Goal: Task Accomplishment & Management: Complete application form

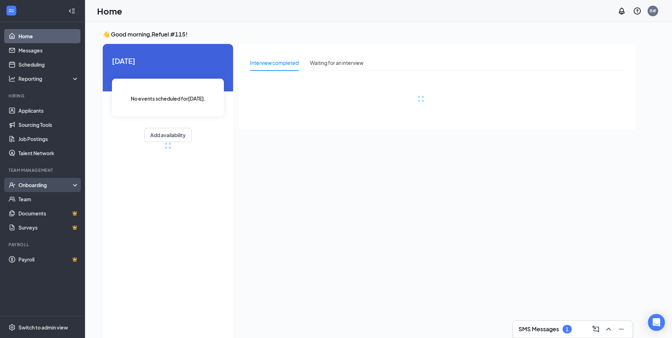
click at [32, 187] on div "Onboarding" at bounding box center [45, 184] width 55 height 7
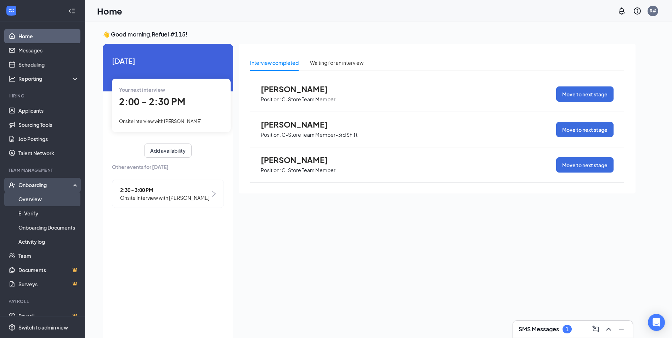
click at [40, 199] on link "Overview" at bounding box center [48, 199] width 61 height 14
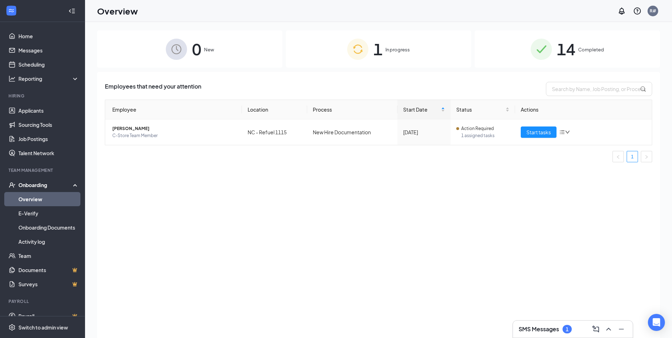
click at [593, 51] on span "Completed" at bounding box center [591, 49] width 26 height 7
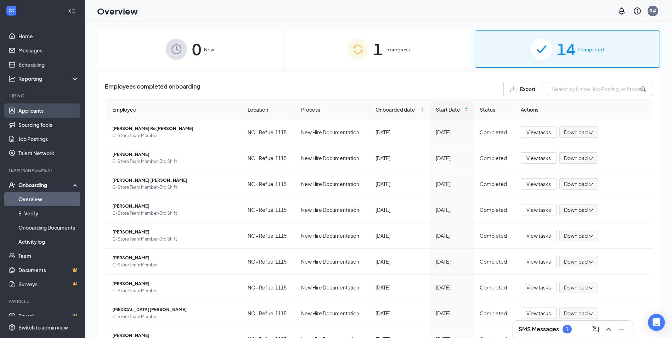
click at [23, 109] on link "Applicants" at bounding box center [48, 110] width 61 height 14
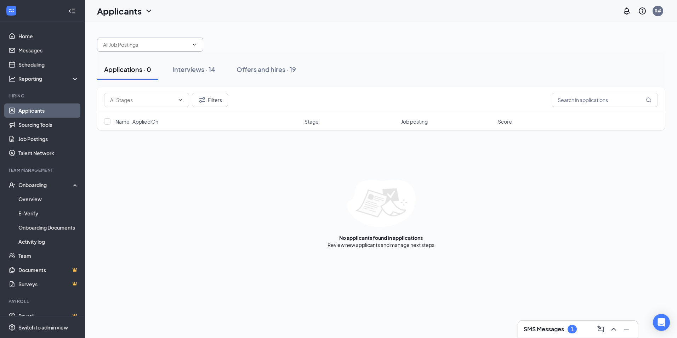
click at [136, 44] on input "text" at bounding box center [146, 45] width 86 height 8
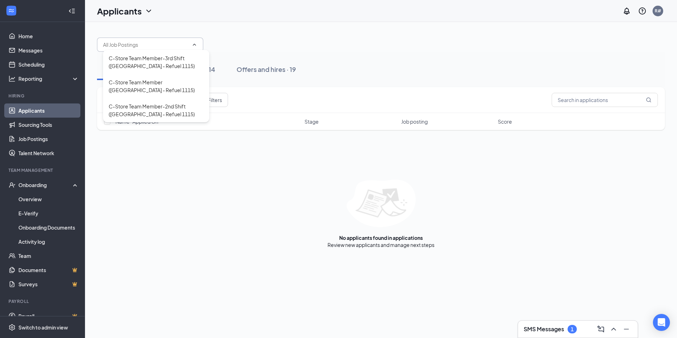
click at [514, 71] on div "Applications · 0 Interviews · 14 Offers and hires · 19" at bounding box center [381, 69] width 568 height 21
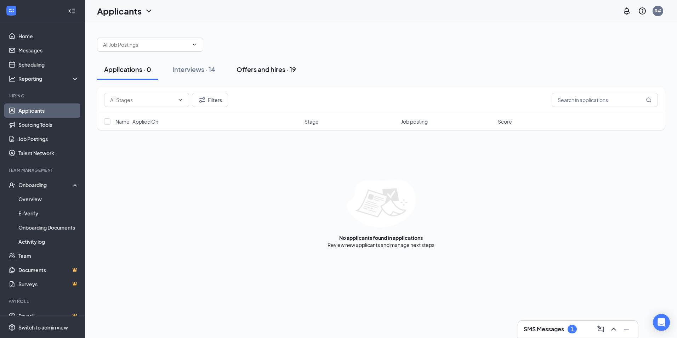
click at [264, 70] on div "Offers and hires · 19" at bounding box center [267, 69] width 60 height 9
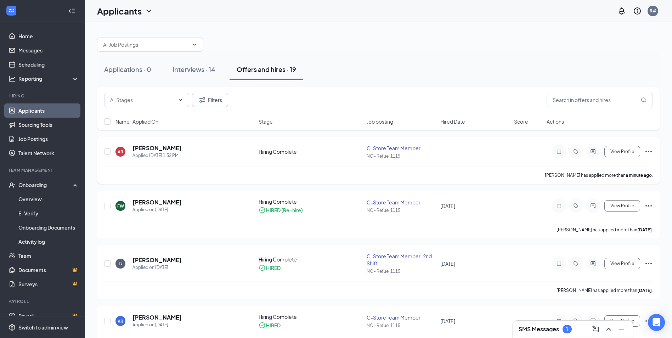
click at [649, 149] on icon "Ellipses" at bounding box center [648, 151] width 9 height 9
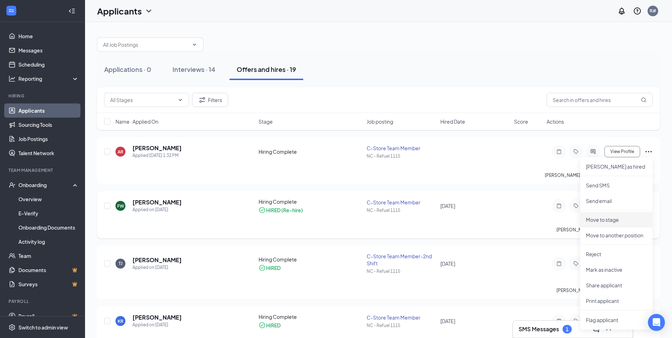
click at [599, 220] on p "Move to stage" at bounding box center [616, 219] width 61 height 7
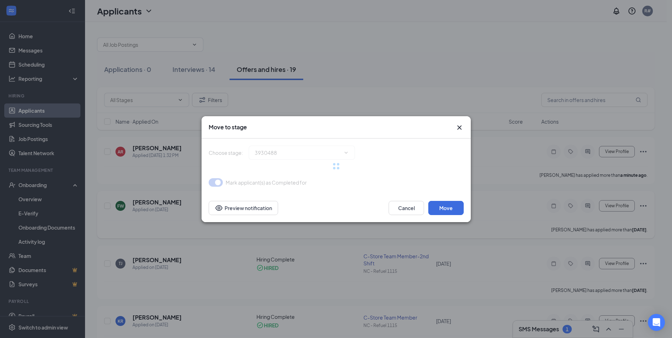
type input "Hiring Complete (current stage)"
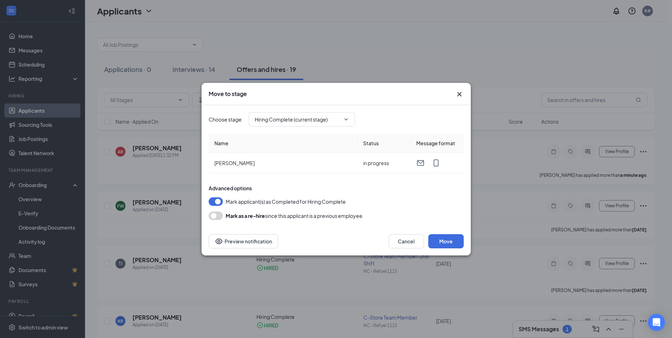
click at [218, 219] on button "button" at bounding box center [216, 215] width 14 height 9
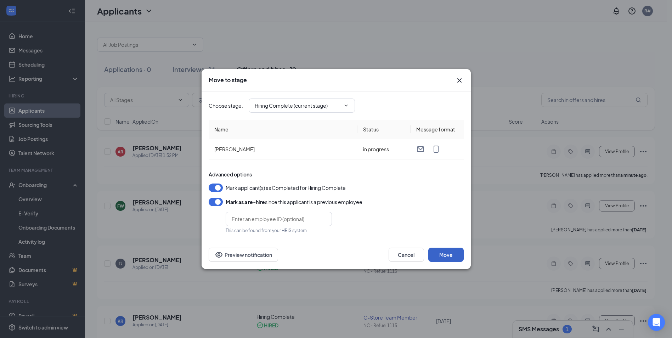
click at [455, 258] on button "Move" at bounding box center [445, 255] width 35 height 14
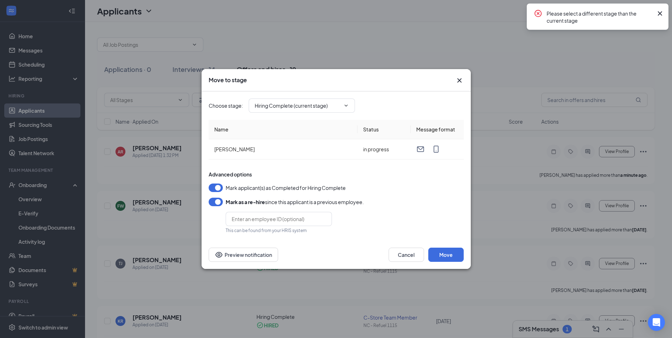
click at [658, 12] on icon "Cross" at bounding box center [660, 13] width 9 height 9
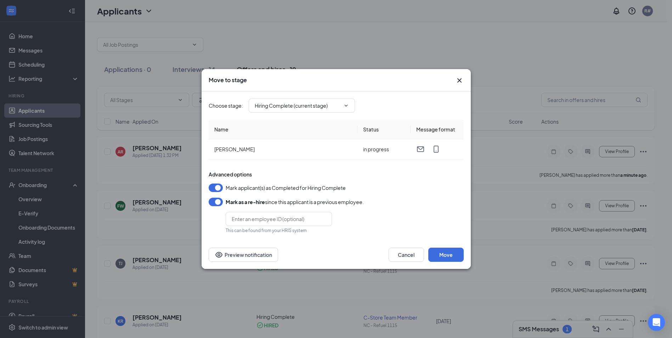
click at [508, 62] on div "Move to stage Choose stage : Hiring Complete (current stage) Name Status Messag…" at bounding box center [336, 169] width 672 height 338
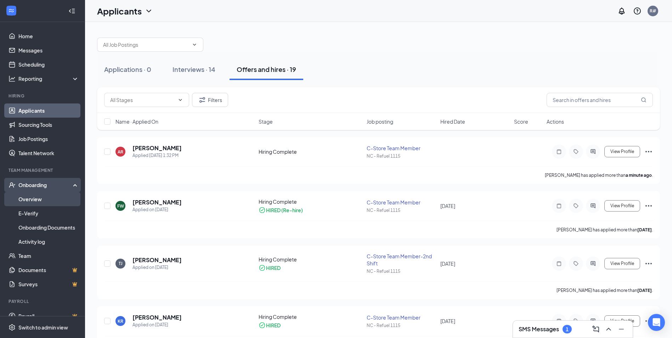
click at [28, 198] on link "Overview" at bounding box center [48, 199] width 61 height 14
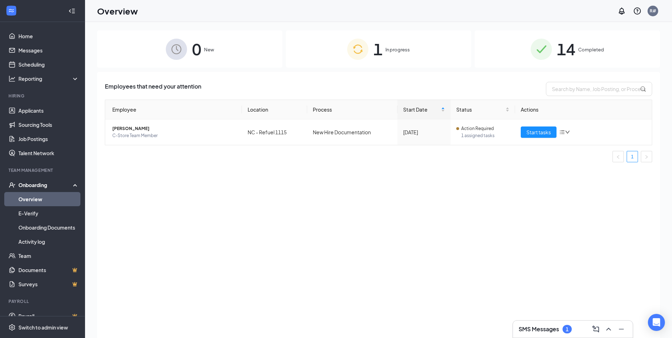
click at [35, 186] on div "Onboarding" at bounding box center [45, 184] width 55 height 7
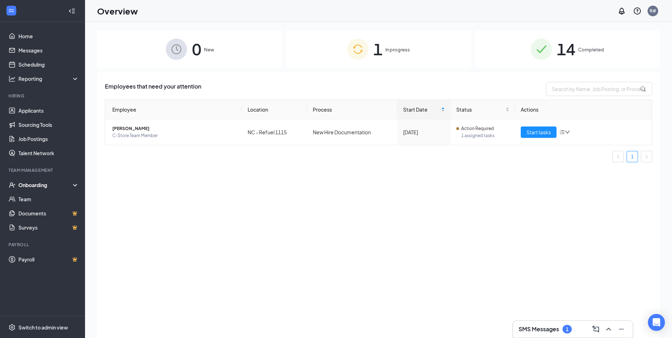
click at [35, 185] on div "Onboarding" at bounding box center [45, 184] width 55 height 7
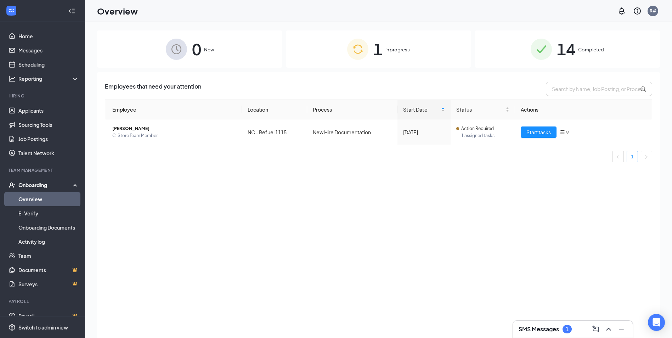
click at [29, 197] on link "Overview" at bounding box center [48, 199] width 61 height 14
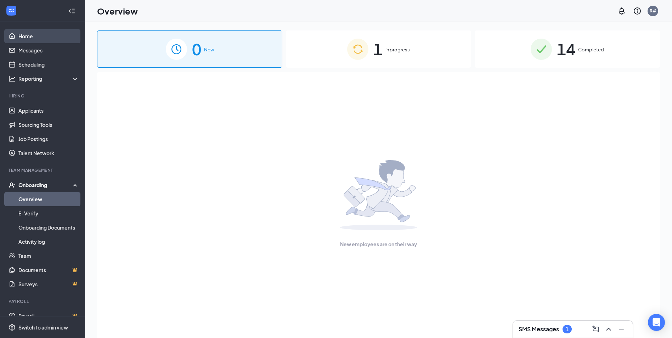
click at [26, 39] on link "Home" at bounding box center [48, 36] width 61 height 14
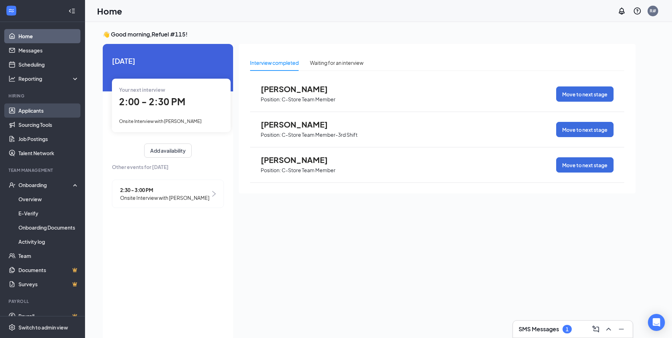
click at [36, 112] on link "Applicants" at bounding box center [48, 110] width 61 height 14
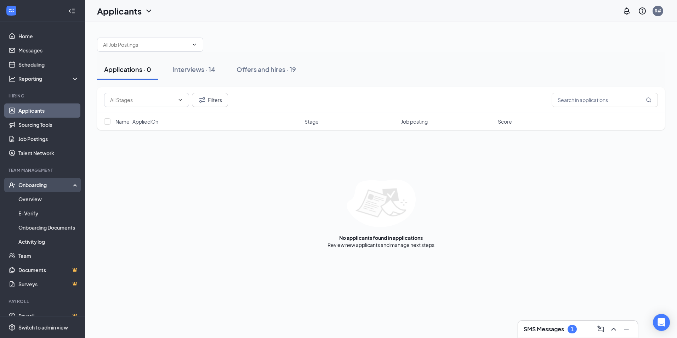
click at [44, 186] on div "Onboarding" at bounding box center [45, 184] width 55 height 7
click at [39, 200] on link "Overview" at bounding box center [48, 199] width 61 height 14
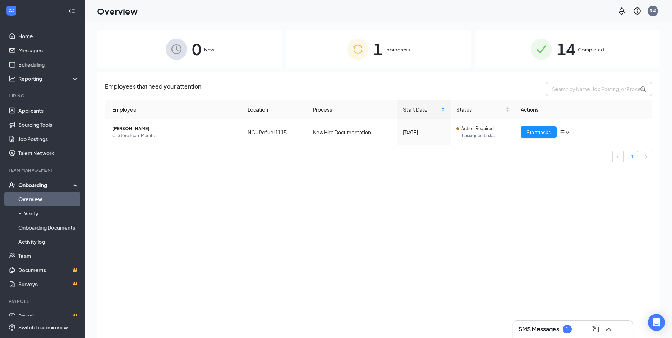
click at [571, 52] on span "14" at bounding box center [566, 49] width 18 height 24
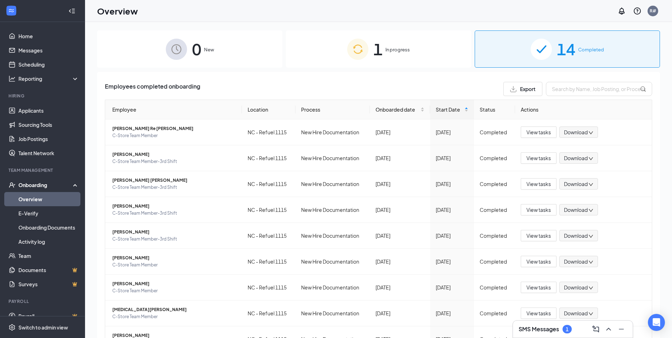
click at [378, 52] on span "1" at bounding box center [377, 49] width 9 height 24
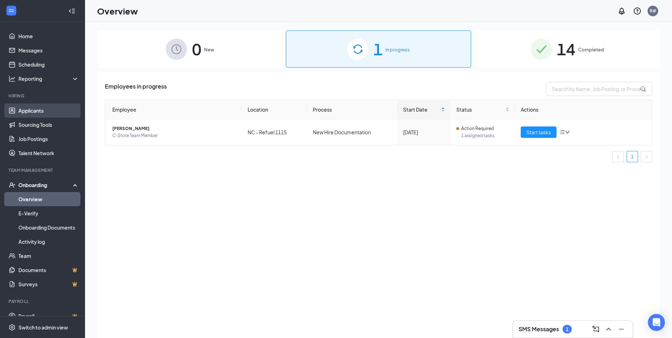
click at [23, 113] on link "Applicants" at bounding box center [48, 110] width 61 height 14
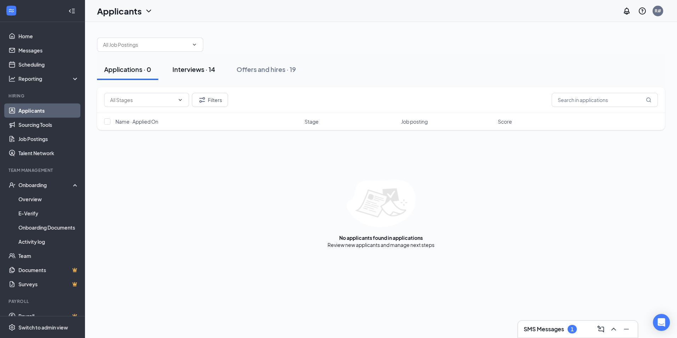
click at [198, 72] on div "Interviews · 14" at bounding box center [194, 69] width 43 height 9
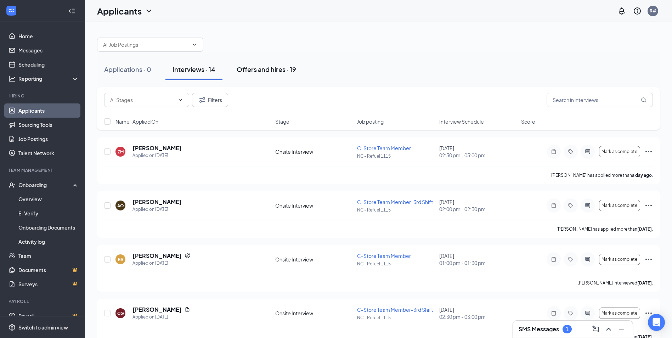
click at [255, 66] on div "Offers and hires · 19" at bounding box center [267, 69] width 60 height 9
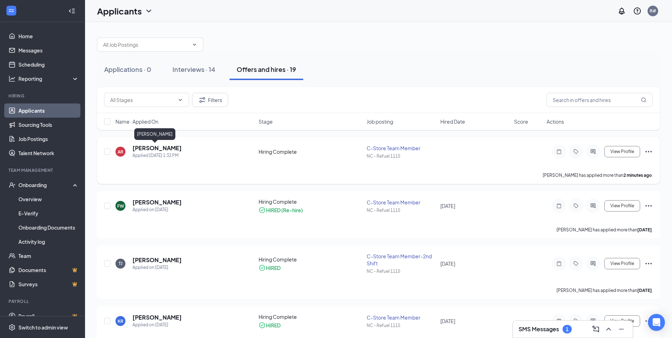
click at [147, 148] on h5 "April Rogers" at bounding box center [156, 148] width 49 height 8
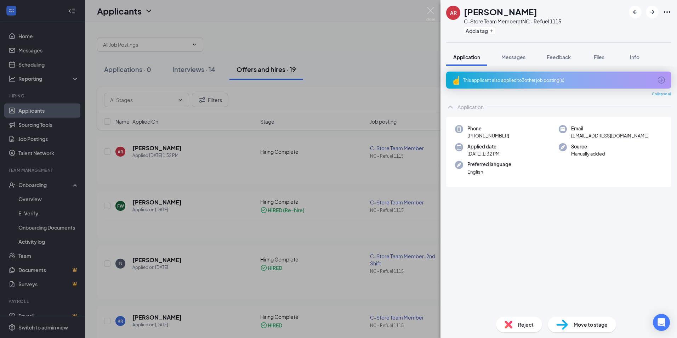
click at [237, 174] on div "AR April Rogers C-Store Team Member at NC - Refuel 1115 Add a tag Application M…" at bounding box center [338, 169] width 677 height 338
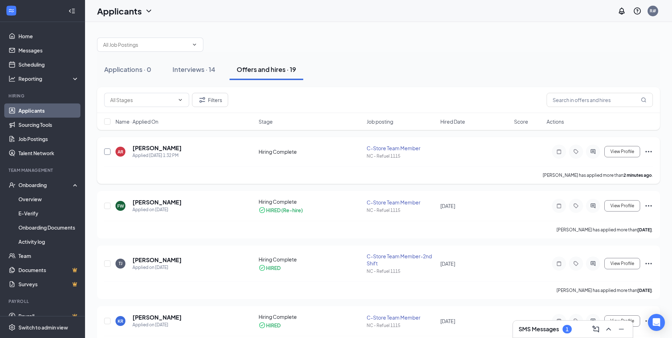
click at [107, 152] on input "checkbox" at bounding box center [107, 151] width 6 height 6
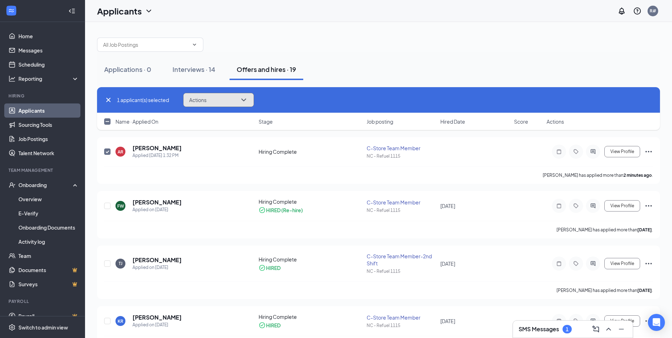
click at [241, 101] on icon "ChevronDown" at bounding box center [243, 100] width 9 height 9
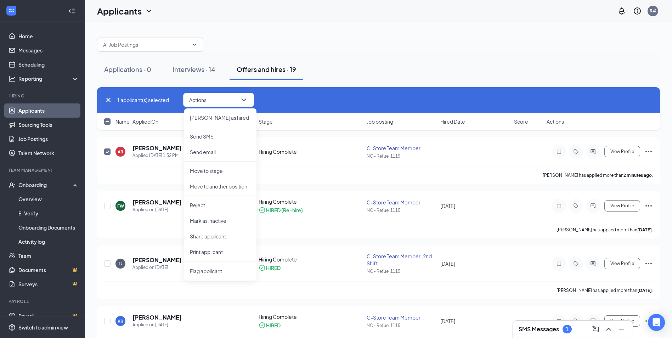
click at [371, 52] on div "Applications · 0 Interviews · 14 Offers and hires · 19" at bounding box center [378, 69] width 563 height 35
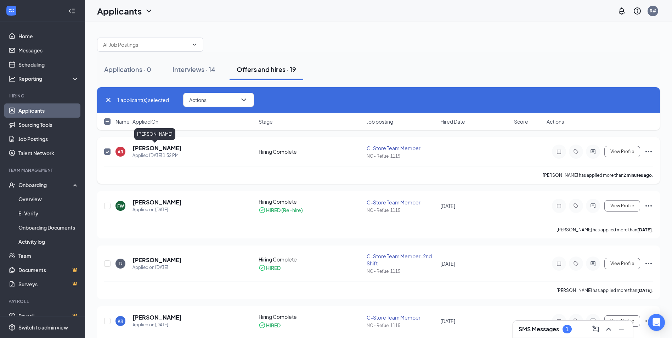
click at [163, 149] on h5 "April Rogers" at bounding box center [156, 148] width 49 height 8
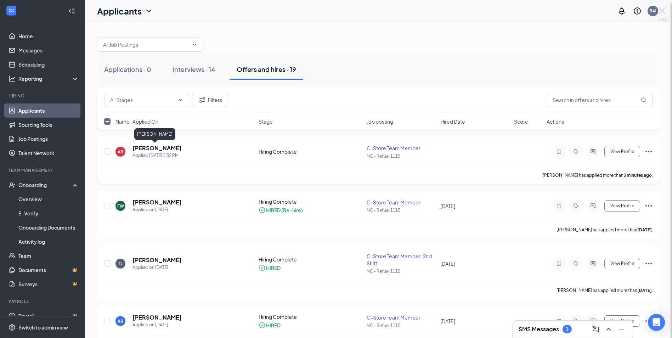
checkbox input "false"
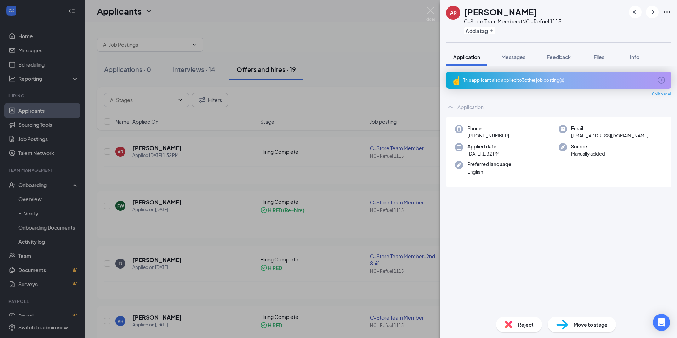
click at [581, 328] on span "Move to stage" at bounding box center [591, 325] width 34 height 8
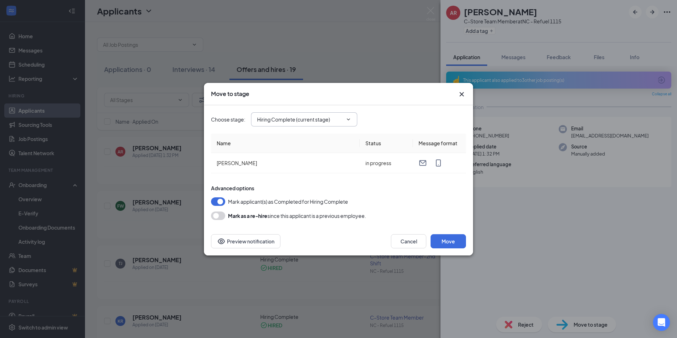
click at [349, 120] on icon "ChevronDown" at bounding box center [349, 120] width 6 height 6
click at [281, 132] on div "Application" at bounding box center [276, 133] width 26 height 8
type input "Application"
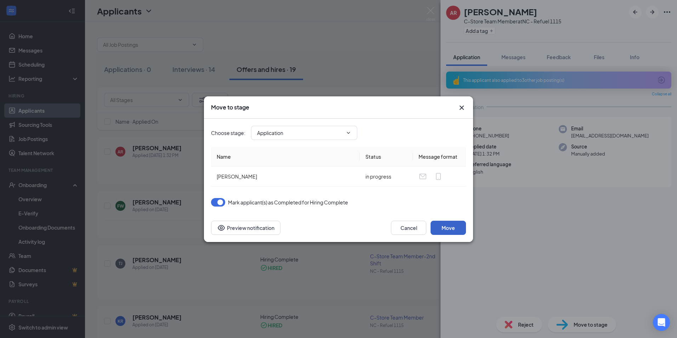
click at [440, 228] on button "Move" at bounding box center [448, 228] width 35 height 14
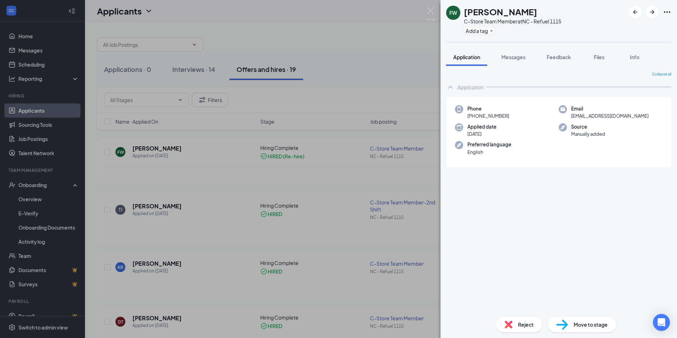
click at [337, 38] on div "FW Frank Williams C-Store Team Member at NC - Refuel 1115 Add a tag Application…" at bounding box center [338, 169] width 677 height 338
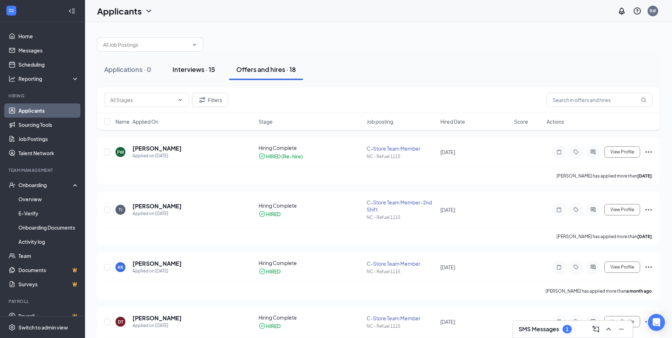
click at [188, 73] on div "Interviews · 15" at bounding box center [194, 69] width 43 height 9
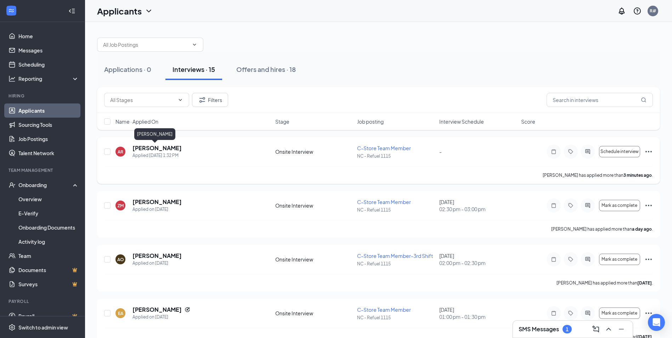
click at [137, 151] on h5 "April Rogers" at bounding box center [156, 148] width 49 height 8
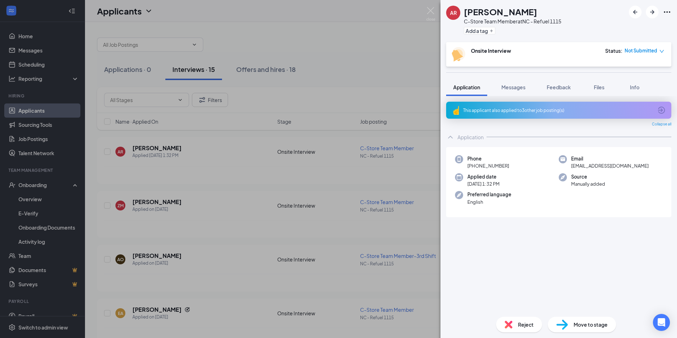
click at [661, 53] on icon "down" at bounding box center [662, 51] width 5 height 5
click at [634, 83] on span "Mark complete" at bounding box center [636, 83] width 35 height 8
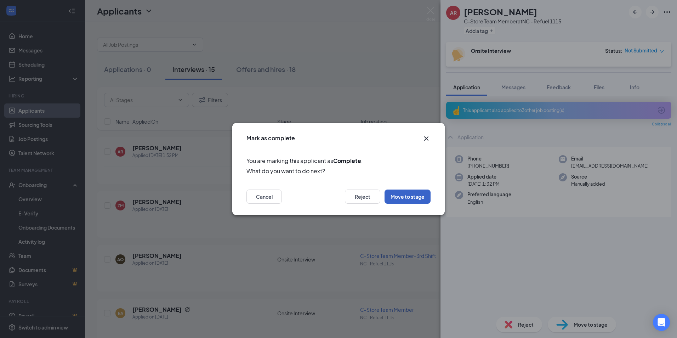
click at [421, 196] on button "Move to stage" at bounding box center [408, 197] width 46 height 14
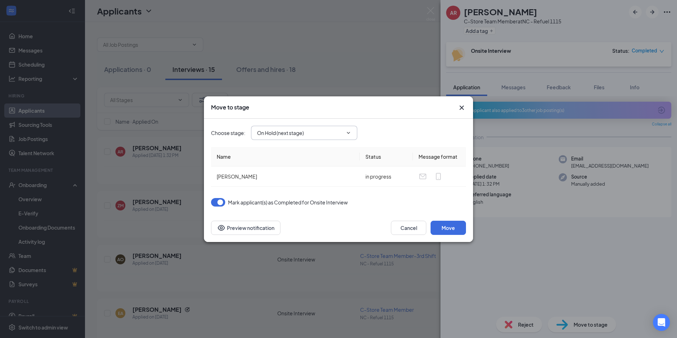
click at [345, 132] on span at bounding box center [347, 133] width 7 height 6
click at [347, 134] on icon "ChevronDown" at bounding box center [349, 133] width 6 height 6
click at [289, 197] on div "Hiring Complete" at bounding box center [282, 195] width 38 height 8
type input "Hiring Complete"
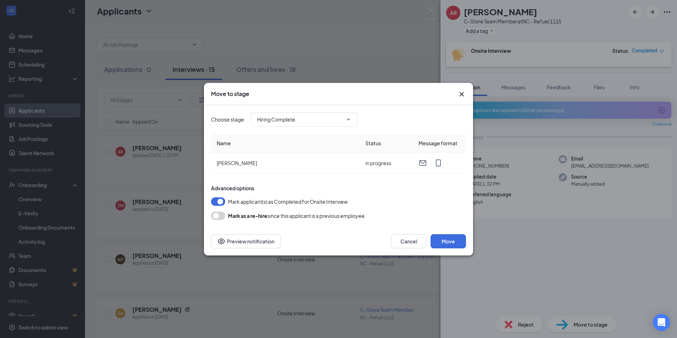
click at [222, 215] on button "button" at bounding box center [218, 215] width 14 height 9
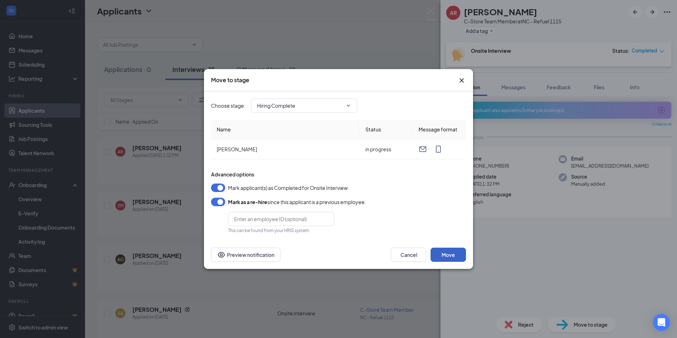
click at [442, 258] on button "Move" at bounding box center [448, 255] width 35 height 14
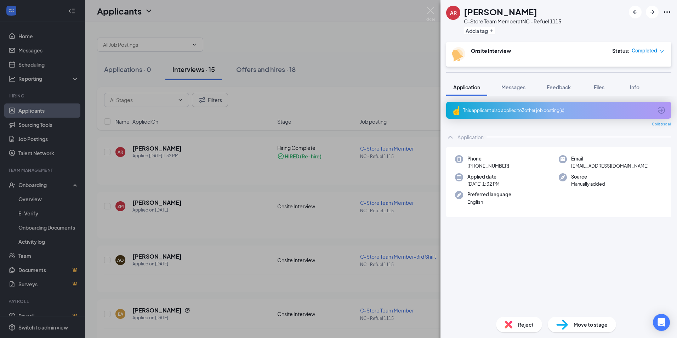
click at [365, 41] on div "AR April Rogers C-Store Team Member at NC - Refuel 1115 Add a tag Onsite Interv…" at bounding box center [338, 169] width 677 height 338
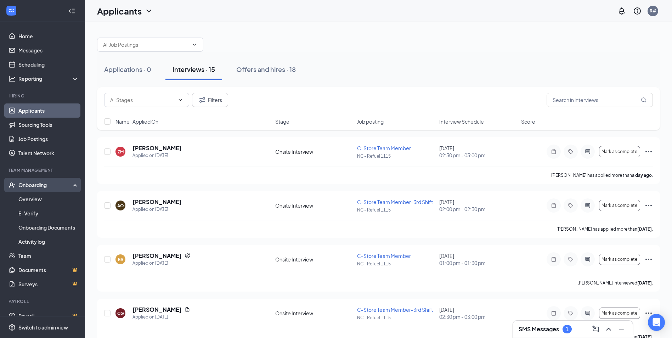
click at [26, 188] on div "Onboarding" at bounding box center [45, 184] width 55 height 7
click at [36, 187] on div "Onboarding" at bounding box center [45, 184] width 55 height 7
click at [33, 199] on link "Overview" at bounding box center [48, 199] width 61 height 14
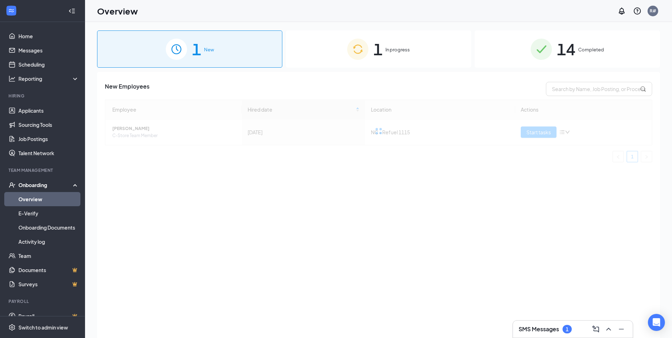
click at [207, 52] on span "New" at bounding box center [209, 49] width 10 height 7
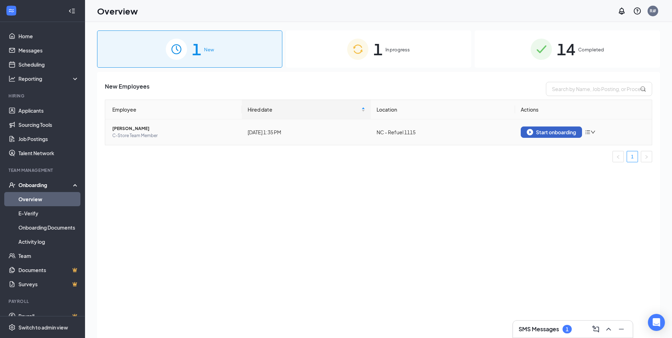
click at [541, 130] on div "Start onboarding" at bounding box center [551, 132] width 49 height 6
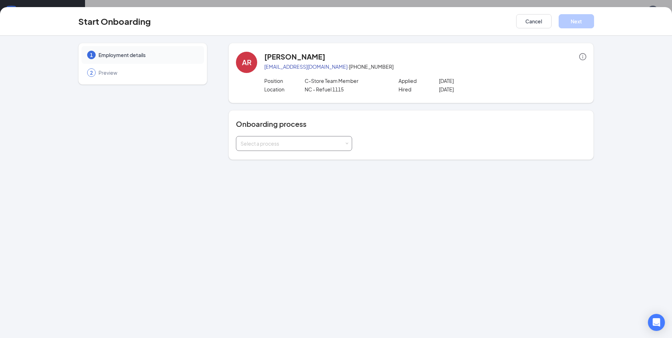
click at [344, 146] on div "Select a process" at bounding box center [293, 143] width 104 height 7
click at [307, 161] on li "New Hire Documentation" at bounding box center [294, 158] width 116 height 13
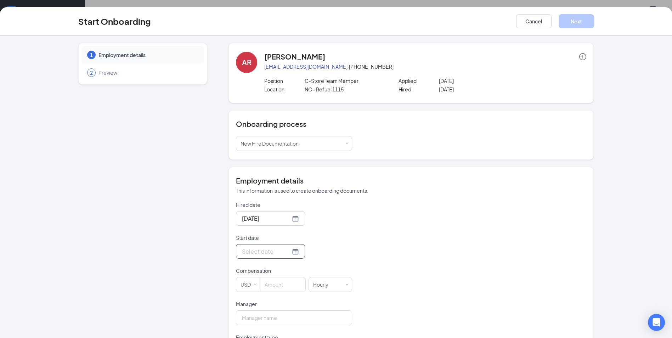
click at [269, 252] on input "Start date" at bounding box center [266, 251] width 49 height 9
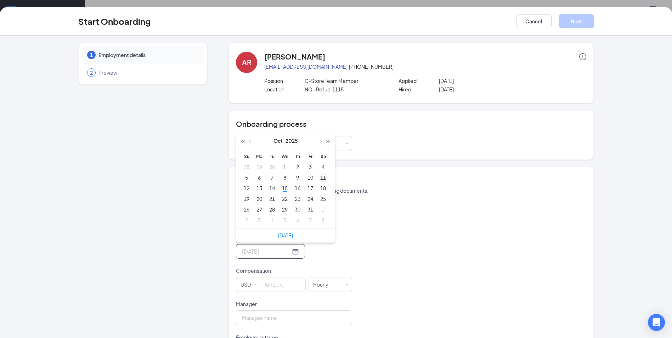
type input "Oct 11, 2025"
type input "Oct 20, 2025"
click at [257, 199] on div "20" at bounding box center [259, 198] width 9 height 9
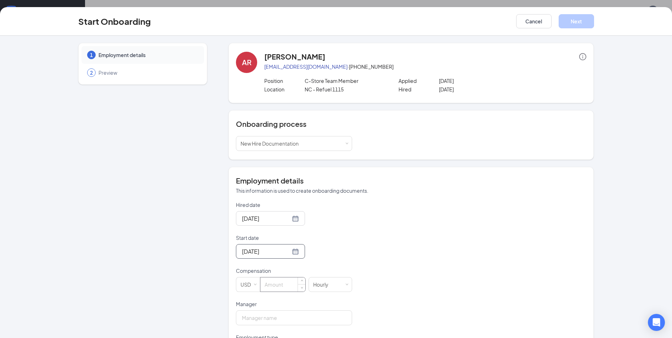
click at [269, 291] on input at bounding box center [282, 284] width 45 height 14
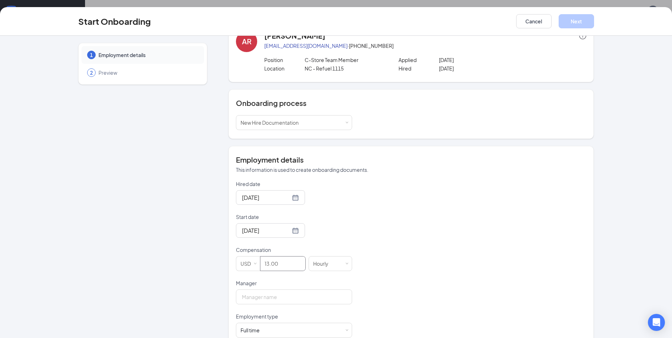
scroll to position [36, 0]
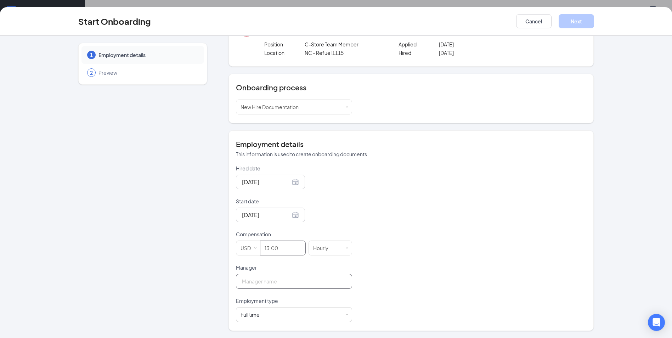
type input "13"
click at [263, 283] on input "Manager" at bounding box center [294, 281] width 116 height 15
type input "Billie J Madarasz"
click at [571, 22] on button "Next" at bounding box center [576, 21] width 35 height 14
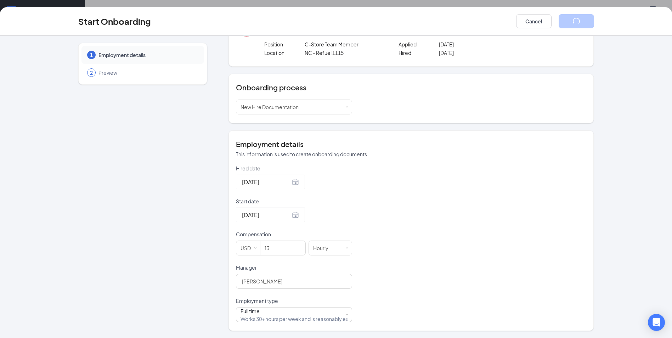
scroll to position [0, 0]
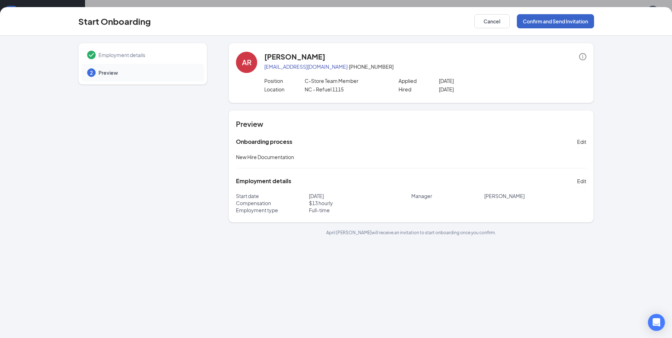
click at [542, 24] on button "Confirm and Send Invitation" at bounding box center [555, 21] width 77 height 14
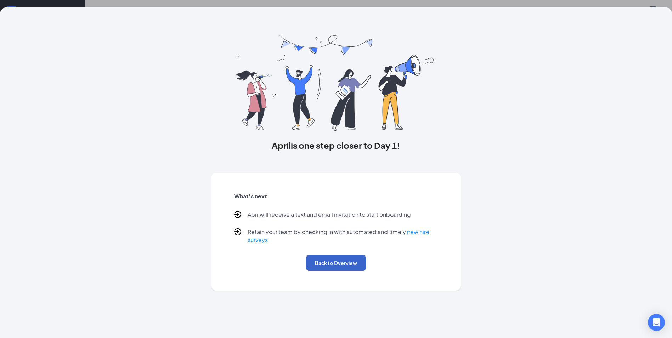
click at [333, 263] on button "Back to Overview" at bounding box center [336, 263] width 60 height 16
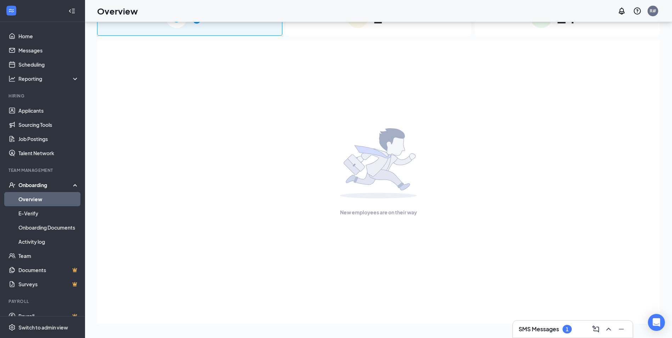
click at [45, 199] on link "Overview" at bounding box center [48, 199] width 61 height 14
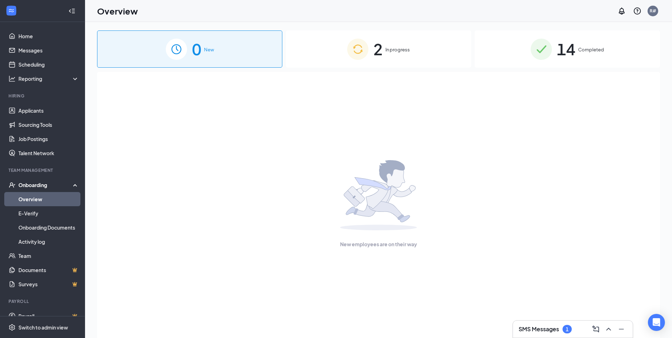
click at [373, 57] on span "2" at bounding box center [377, 49] width 9 height 24
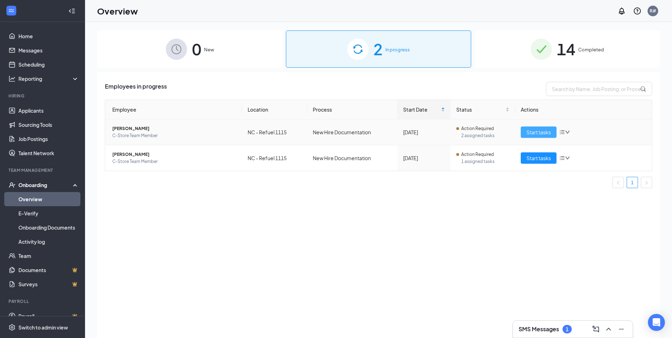
click at [539, 131] on span "Start tasks" at bounding box center [538, 132] width 24 height 8
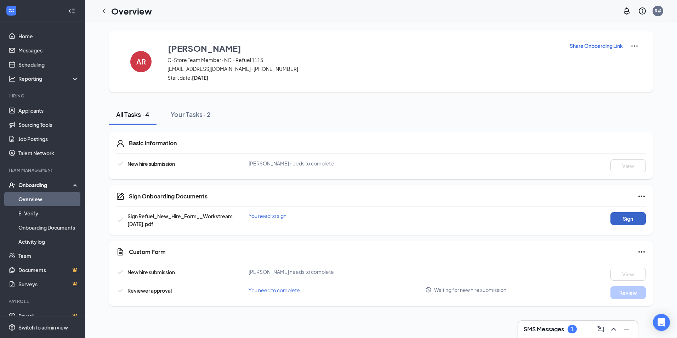
click at [634, 221] on button "Sign" at bounding box center [628, 218] width 35 height 13
click at [619, 220] on button "View" at bounding box center [628, 218] width 35 height 13
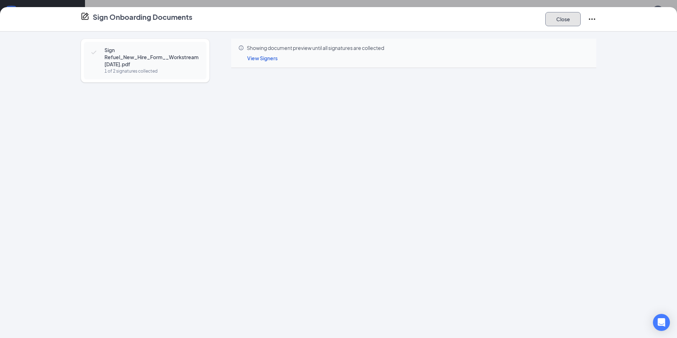
click at [562, 23] on button "Close" at bounding box center [563, 19] width 35 height 14
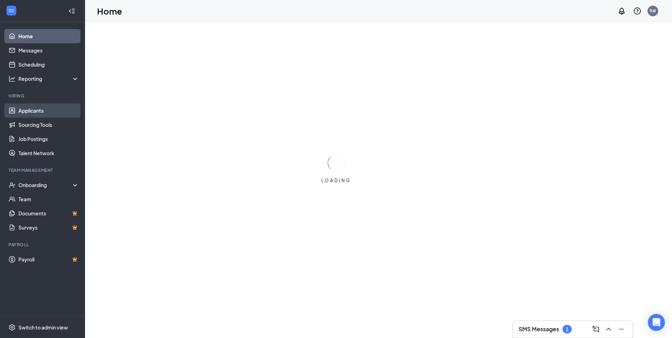
click at [40, 109] on link "Applicants" at bounding box center [48, 110] width 61 height 14
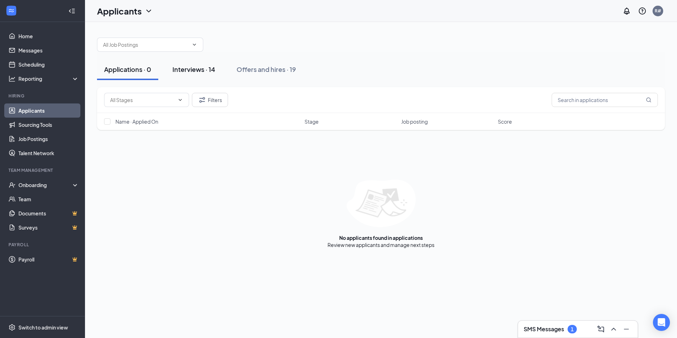
click at [179, 75] on button "Interviews · 14" at bounding box center [193, 69] width 57 height 21
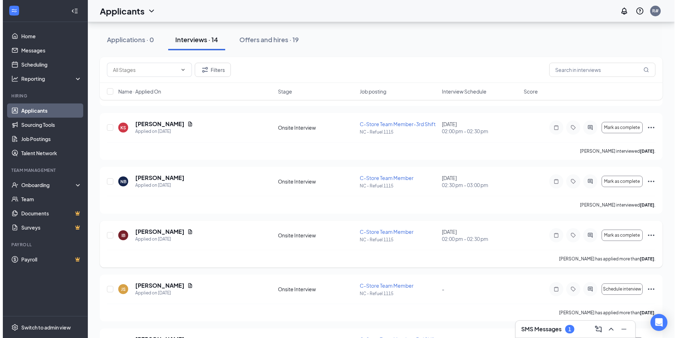
scroll to position [248, 0]
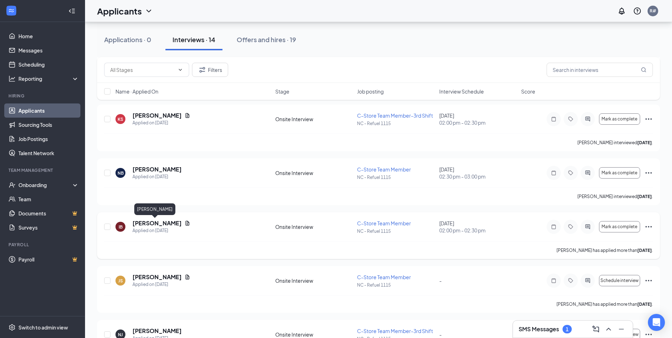
click at [139, 221] on h5 "[PERSON_NAME]" at bounding box center [156, 223] width 49 height 8
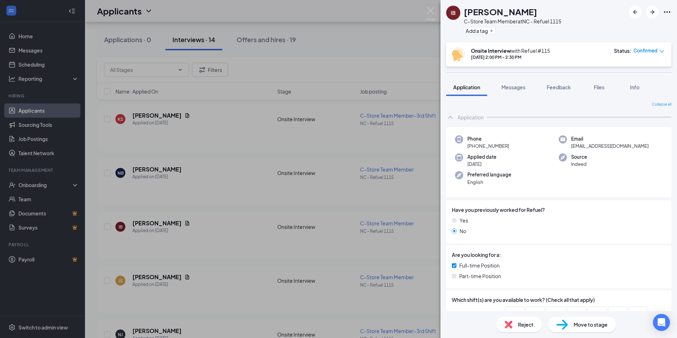
click at [211, 243] on div "IB [PERSON_NAME] C-Store Team Member at [GEOGRAPHIC_DATA] - Refuel 1115 Add a t…" at bounding box center [338, 169] width 677 height 338
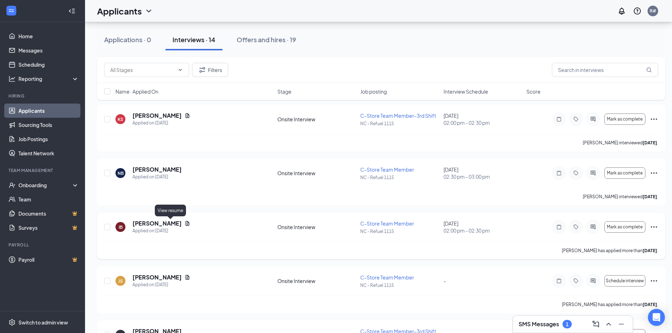
click at [185, 222] on icon "Document" at bounding box center [188, 223] width 6 height 6
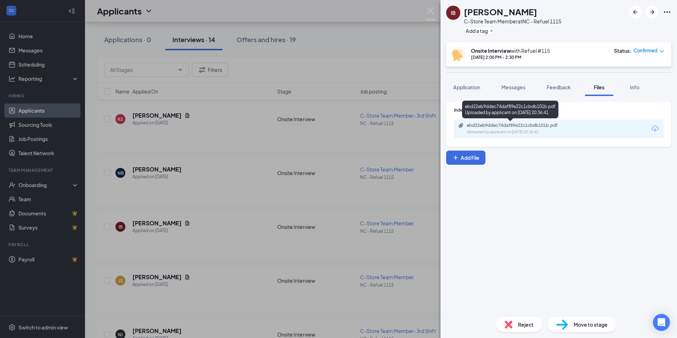
click at [509, 126] on div "ebd22eb9ddec74daf89e22c1cbdb101b.pdf" at bounding box center [516, 126] width 99 height 6
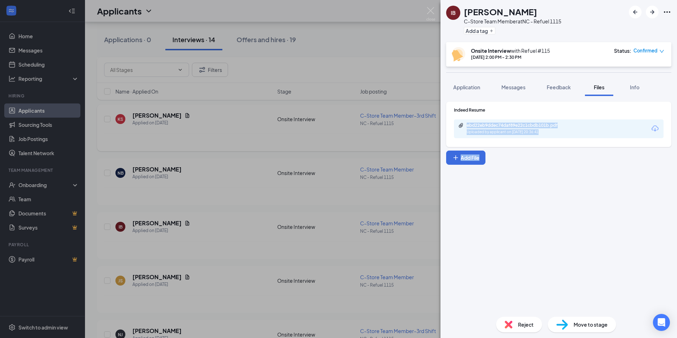
click at [297, 149] on div "IB [PERSON_NAME] C-Store Team Member at [GEOGRAPHIC_DATA] - Refuel 1115 Add a t…" at bounding box center [338, 169] width 677 height 338
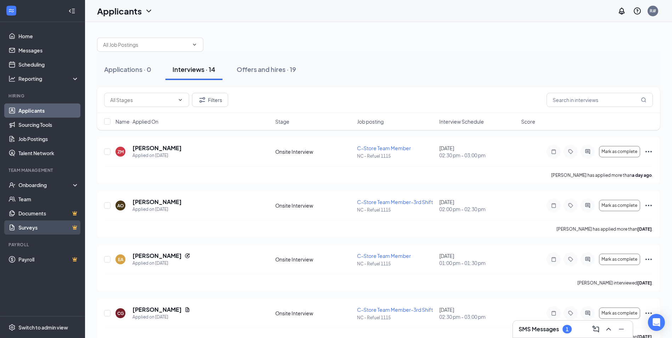
click at [27, 227] on link "Surveys" at bounding box center [48, 227] width 61 height 14
